Goal: Information Seeking & Learning: Learn about a topic

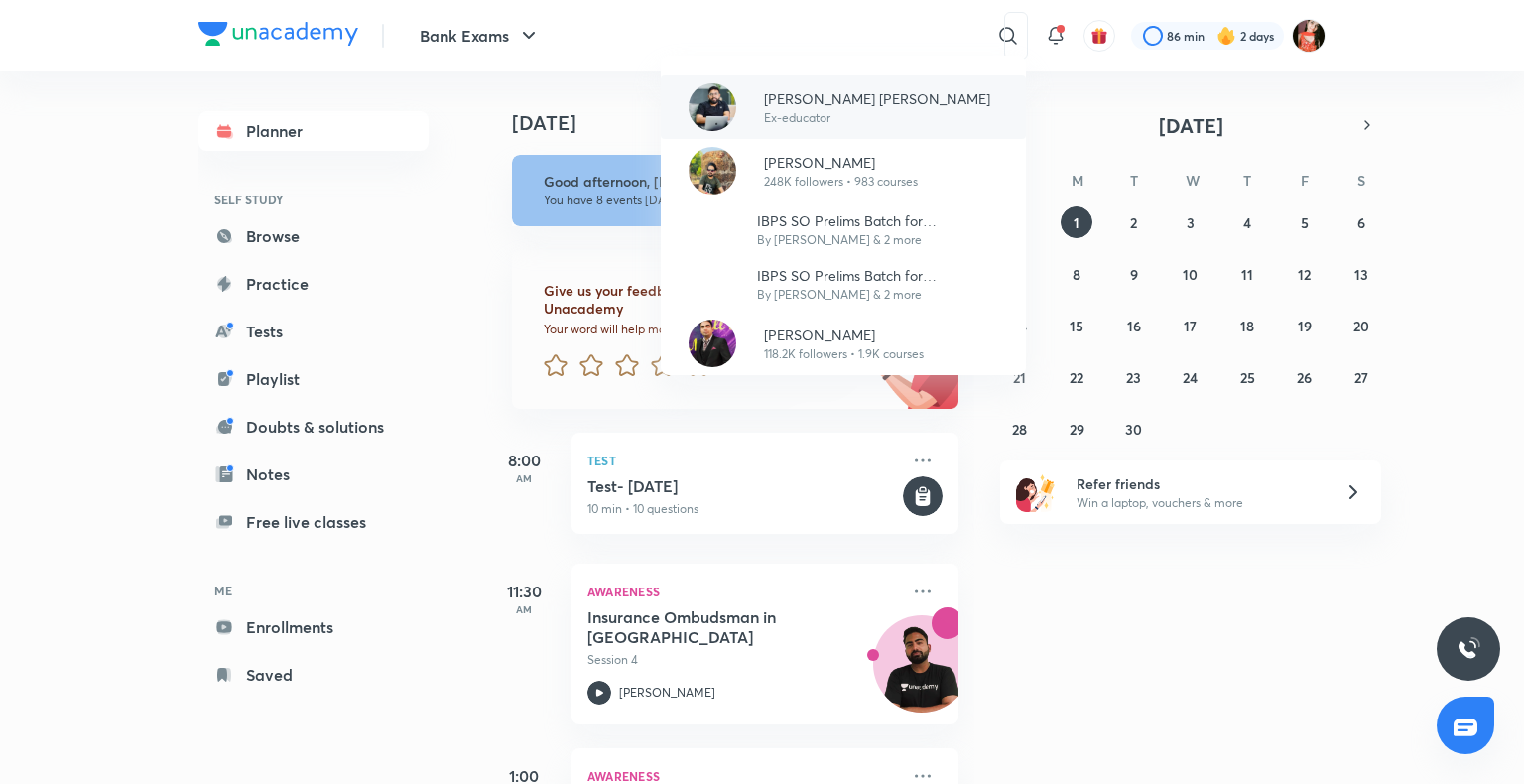
click at [794, 113] on p "Ex-educator" at bounding box center [877, 118] width 226 height 18
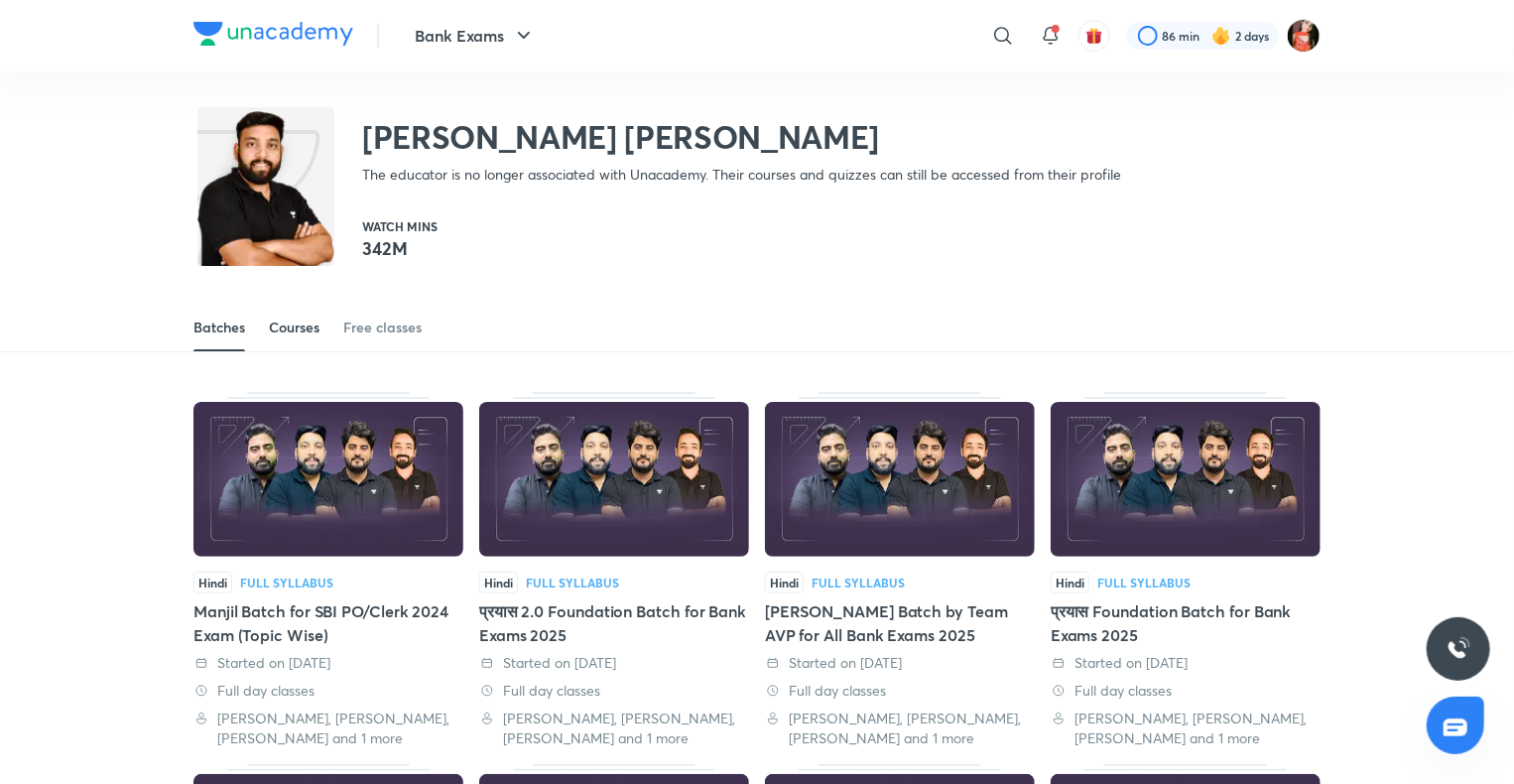
click at [286, 327] on div "Courses" at bounding box center [294, 327] width 51 height 20
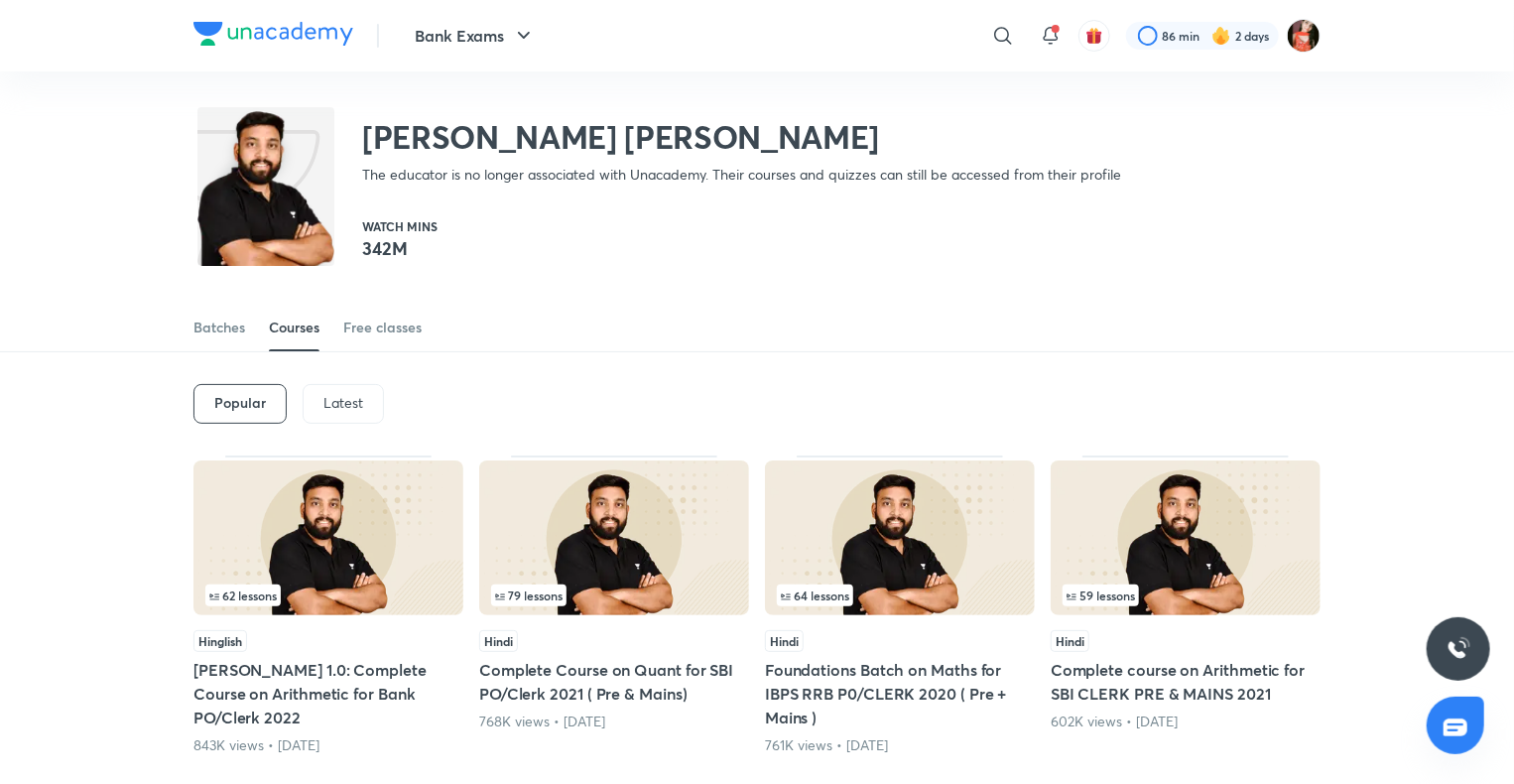
click at [330, 400] on p "Latest" at bounding box center [343, 403] width 40 height 16
